Goal: Task Accomplishment & Management: Use online tool/utility

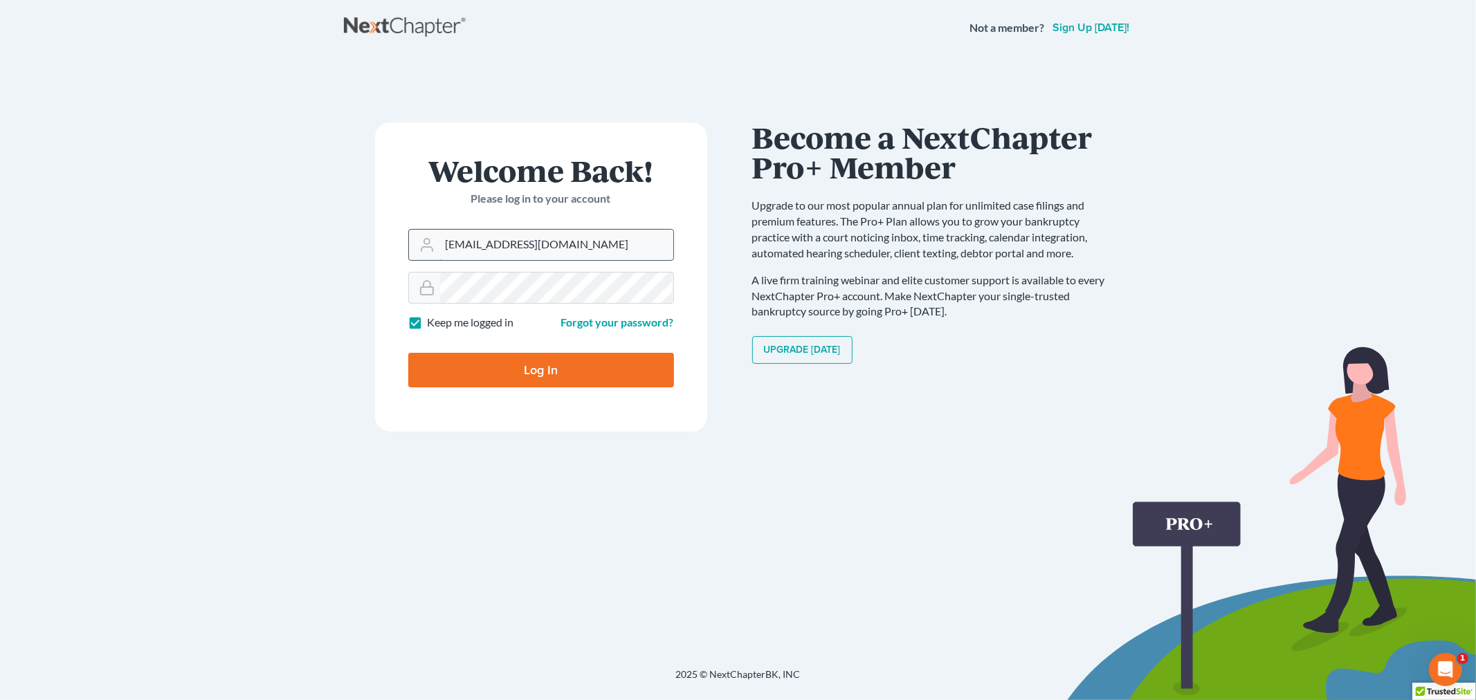
click at [569, 238] on input "[EMAIL_ADDRESS][DOMAIN_NAME]" at bounding box center [556, 245] width 233 height 30
type input "[PERSON_NAME][EMAIL_ADDRESS][DOMAIN_NAME]"
click at [562, 365] on input "Log In" at bounding box center [541, 370] width 266 height 35
type input "Thinking..."
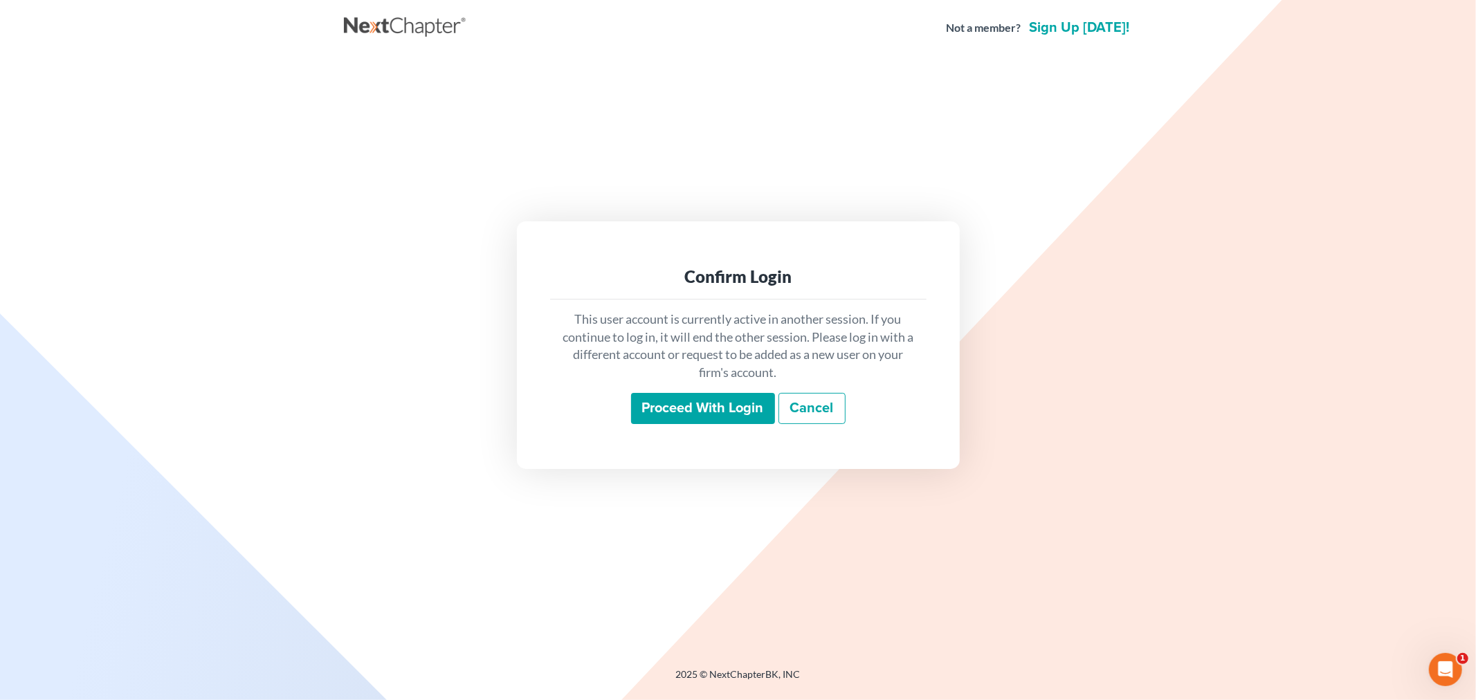
click at [728, 416] on input "Proceed with login" at bounding box center [703, 409] width 144 height 32
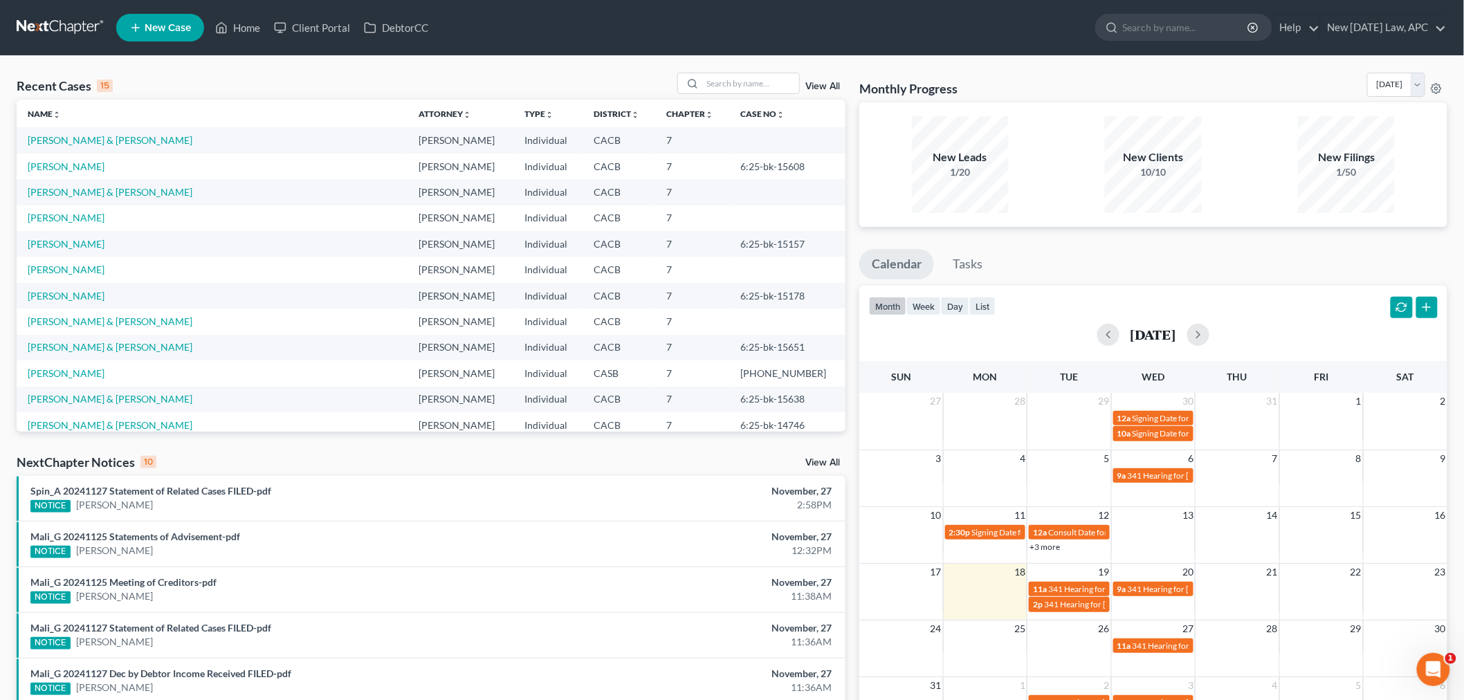
click at [295, 77] on div "Recent Cases 15 View All" at bounding box center [431, 86] width 829 height 27
